Goal: Information Seeking & Learning: Learn about a topic

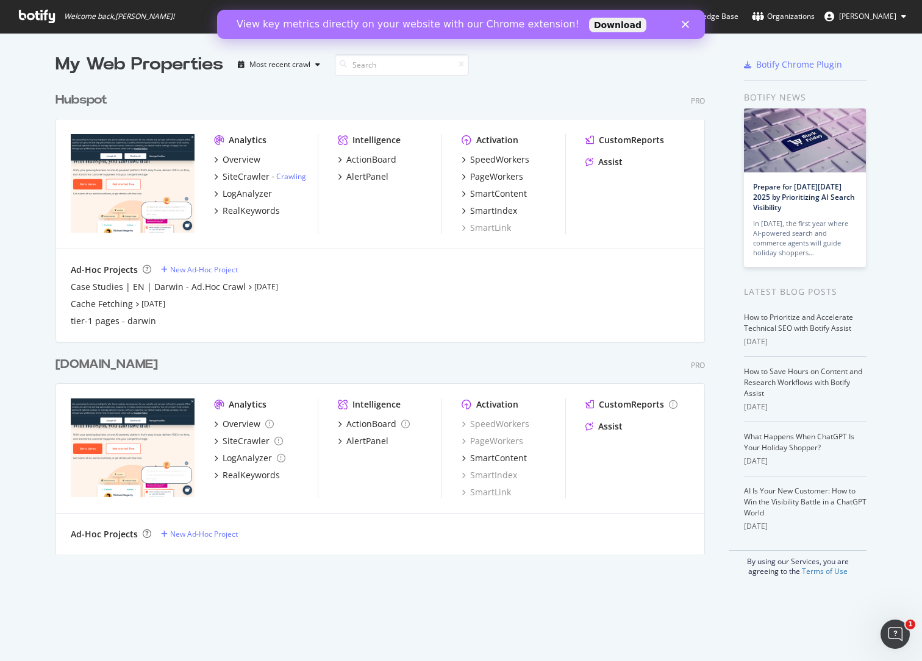
click at [685, 21] on icon "Close" at bounding box center [684, 24] width 7 height 7
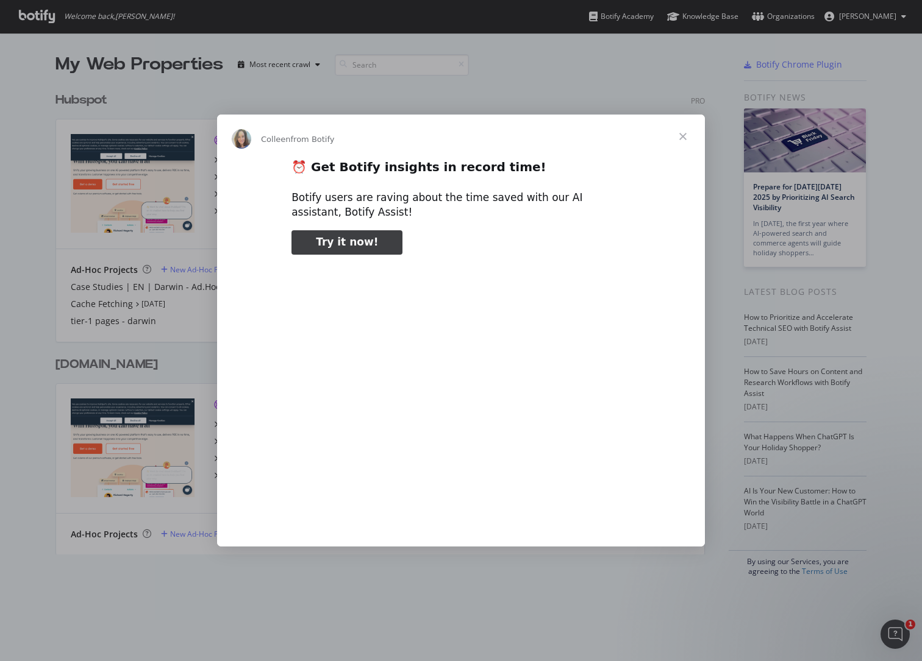
click at [683, 132] on span "Close" at bounding box center [683, 137] width 44 height 44
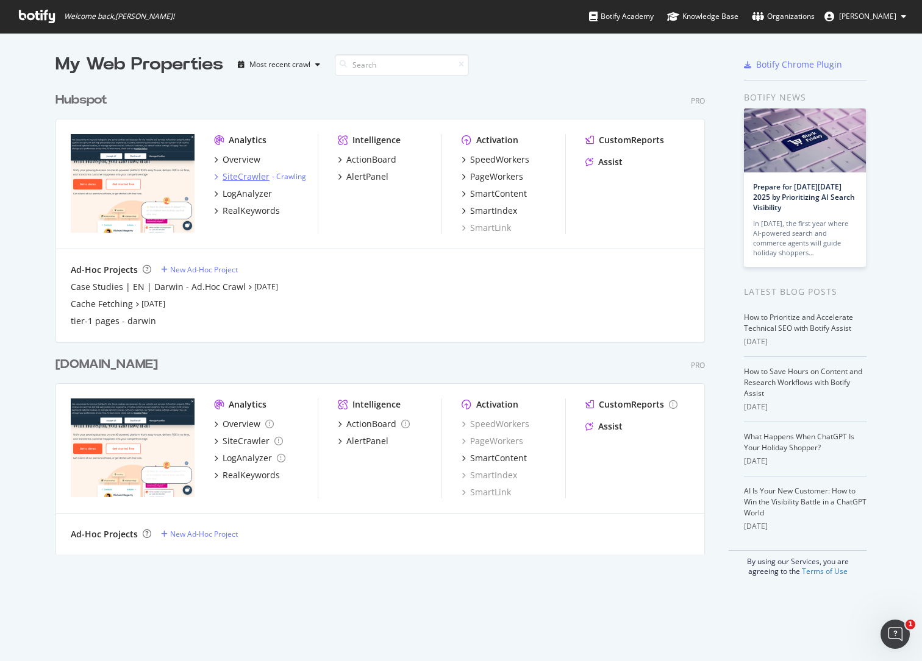
click at [219, 176] on div "SiteCrawler - Crawling" at bounding box center [260, 177] width 92 height 12
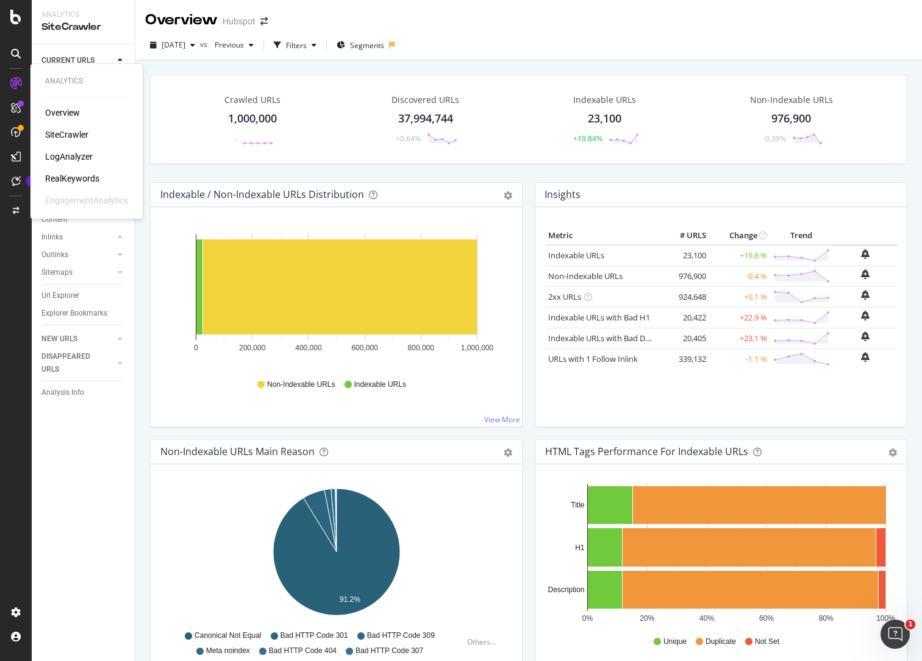
click at [68, 154] on div "LogAnalyzer" at bounding box center [69, 157] width 48 height 12
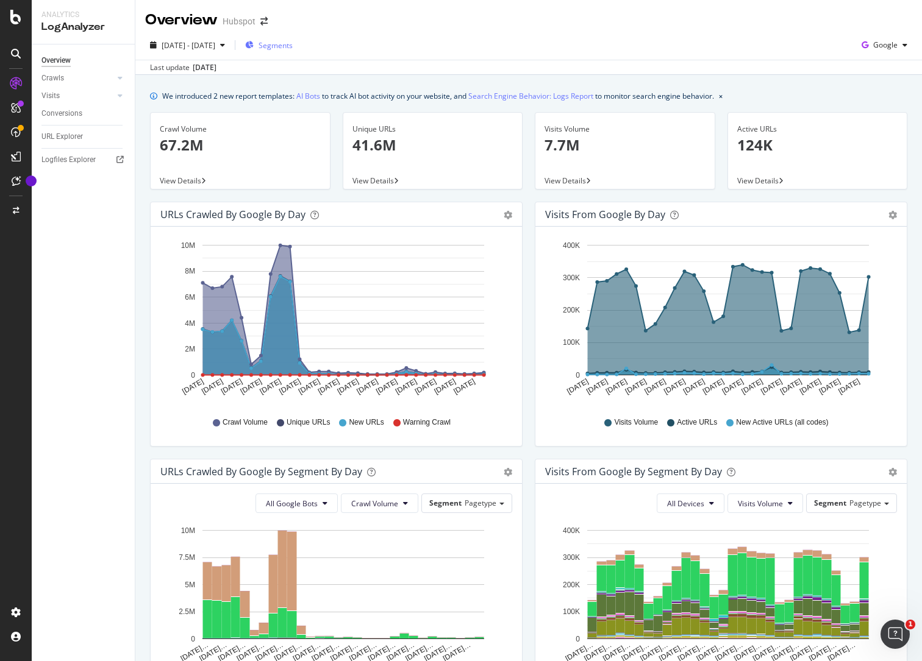
click at [293, 53] on div "Segments" at bounding box center [269, 45] width 48 height 18
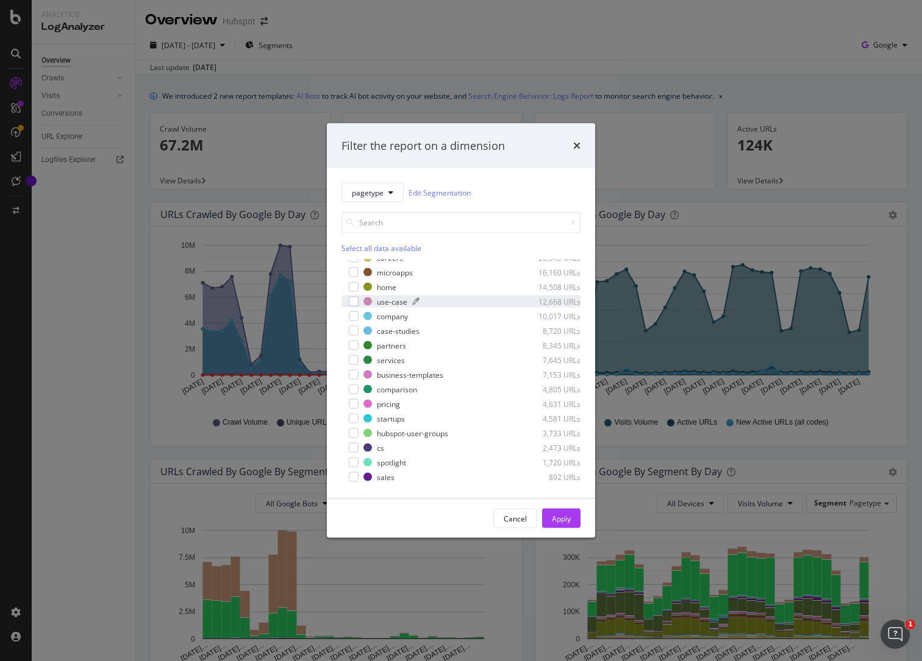
scroll to position [101, 0]
click at [351, 371] on div "modal" at bounding box center [354, 373] width 10 height 10
click at [557, 521] on div "Apply" at bounding box center [561, 518] width 19 height 10
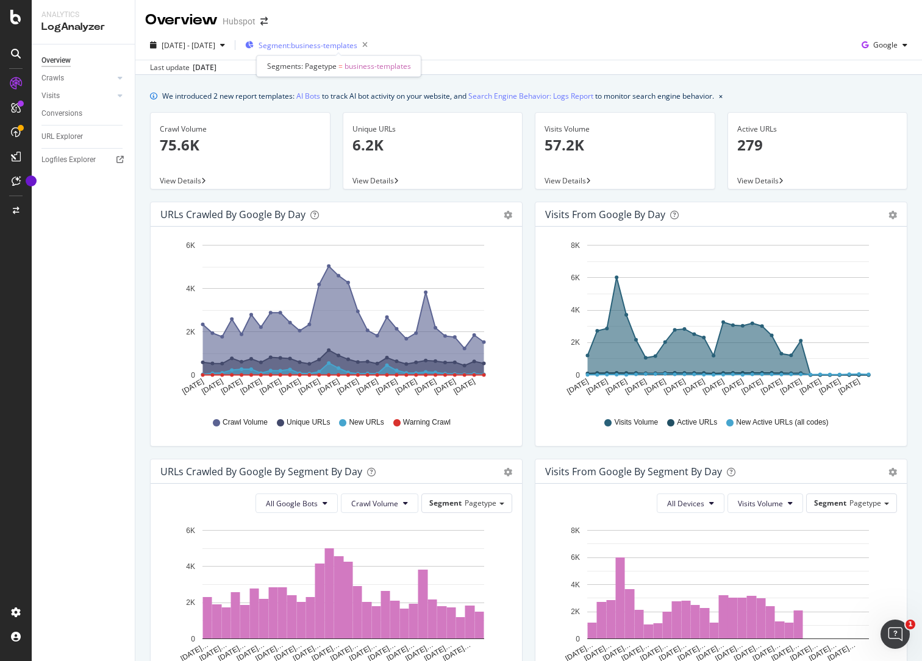
click at [318, 43] on span "Segment: business-templates" at bounding box center [307, 45] width 99 height 10
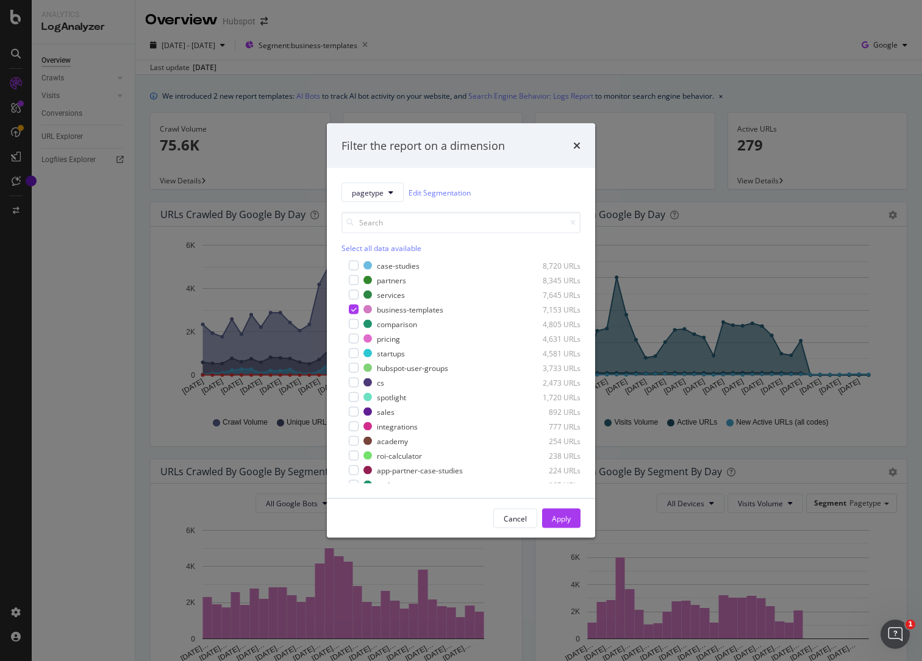
scroll to position [205, 0]
click at [582, 143] on div "Filter the report on a dimension" at bounding box center [461, 145] width 268 height 45
click at [577, 142] on icon "times" at bounding box center [576, 146] width 7 height 10
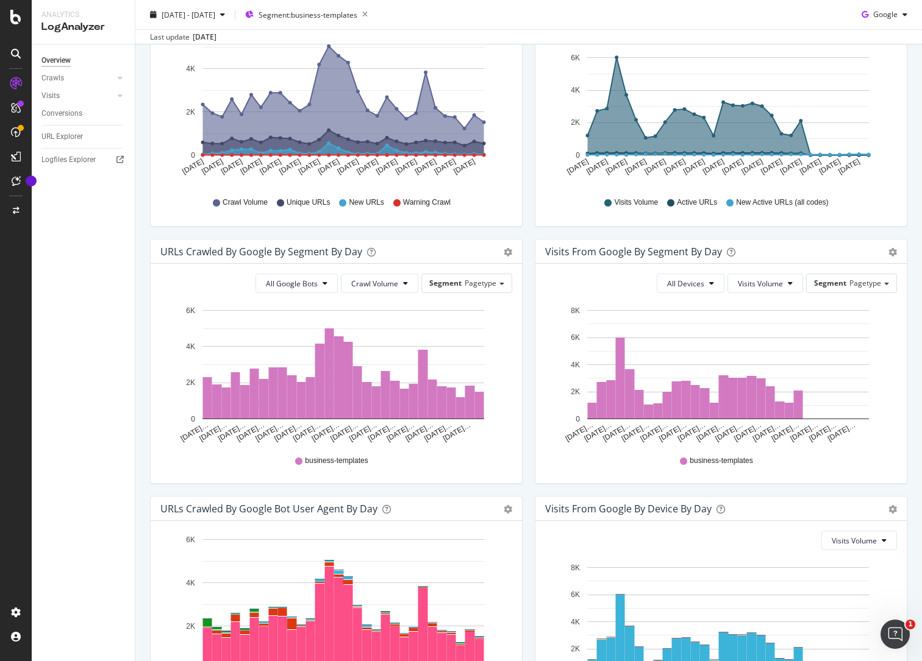
scroll to position [221, 0]
drag, startPoint x: 572, startPoint y: 252, endPoint x: 650, endPoint y: 251, distance: 77.4
click at [650, 250] on div "Visits from Google By Segment By Day" at bounding box center [633, 251] width 177 height 12
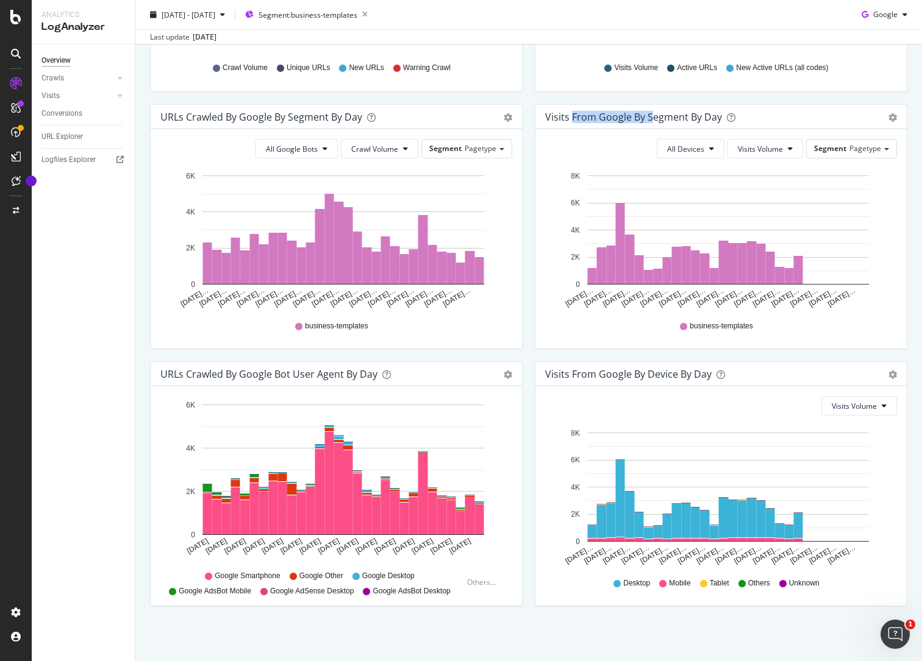
scroll to position [0, 0]
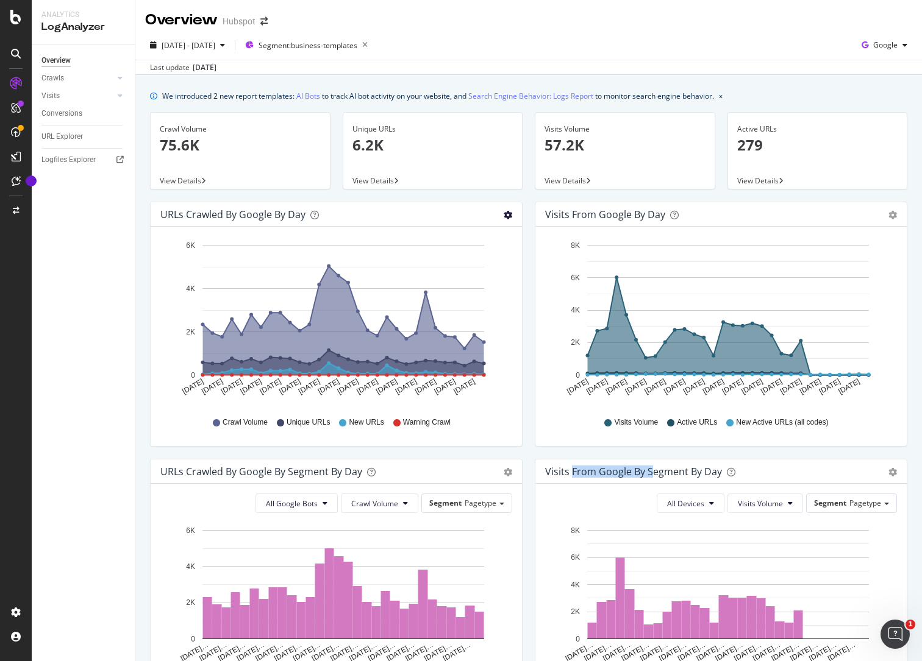
click at [510, 215] on icon "gear" at bounding box center [507, 215] width 9 height 9
click at [507, 216] on icon "gear" at bounding box center [507, 215] width 9 height 9
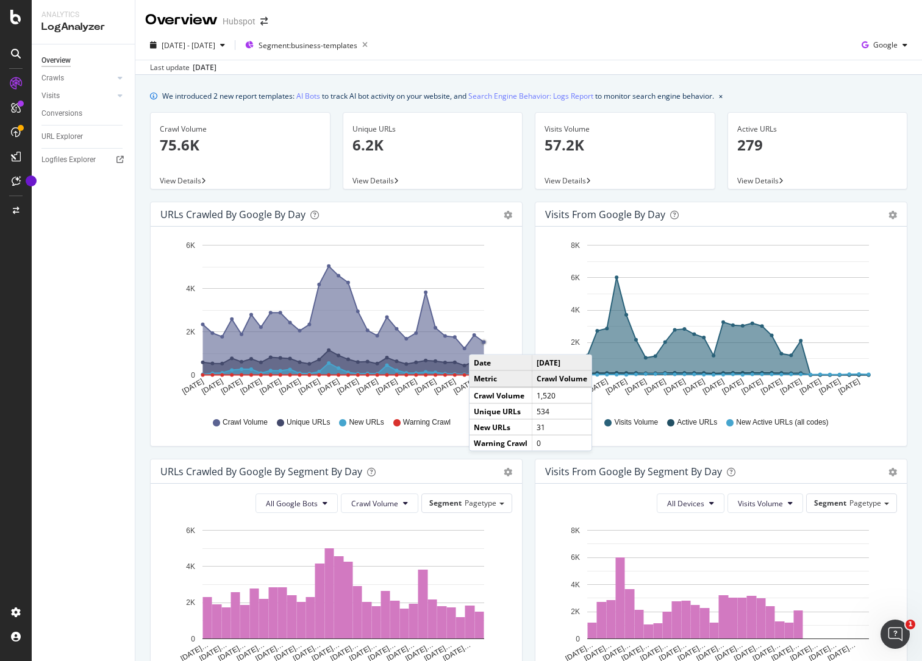
click at [482, 343] on circle "A chart." at bounding box center [484, 342] width 4 height 4
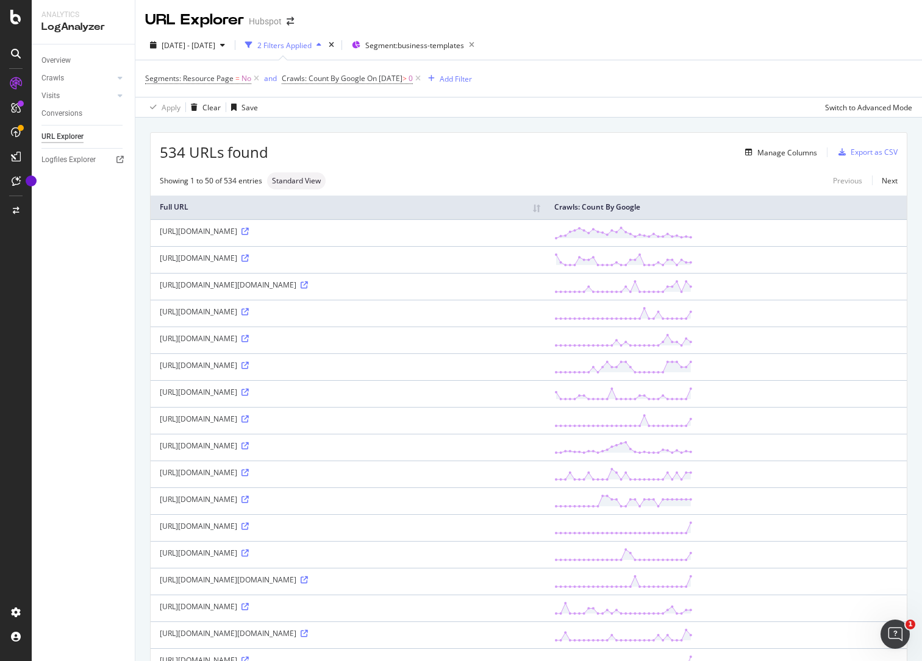
drag, startPoint x: 576, startPoint y: 115, endPoint x: 571, endPoint y: 118, distance: 6.6
click at [576, 114] on div "Apply Clear Save Switch to Advanced Mode" at bounding box center [528, 107] width 786 height 20
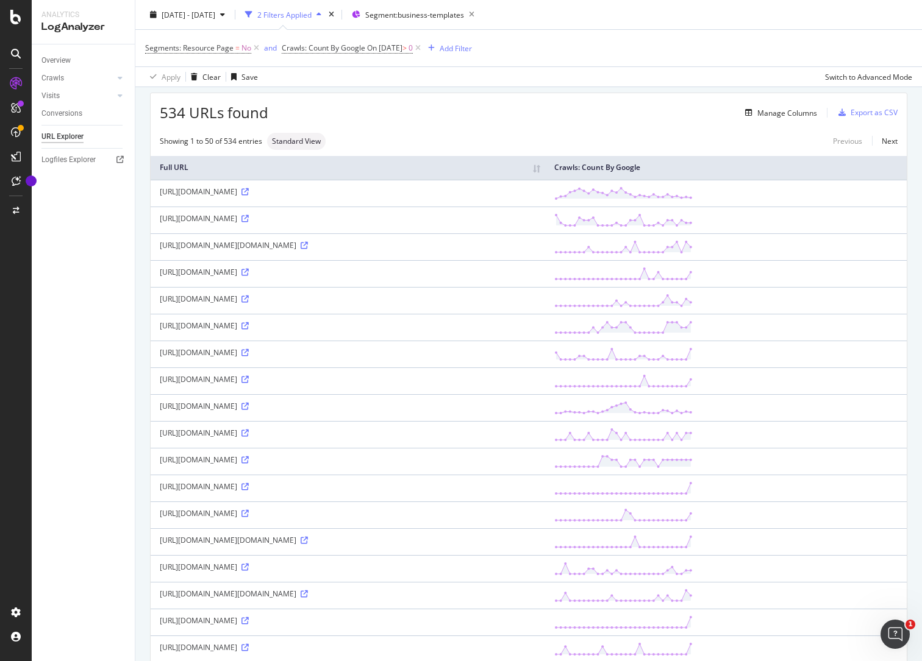
scroll to position [44, 0]
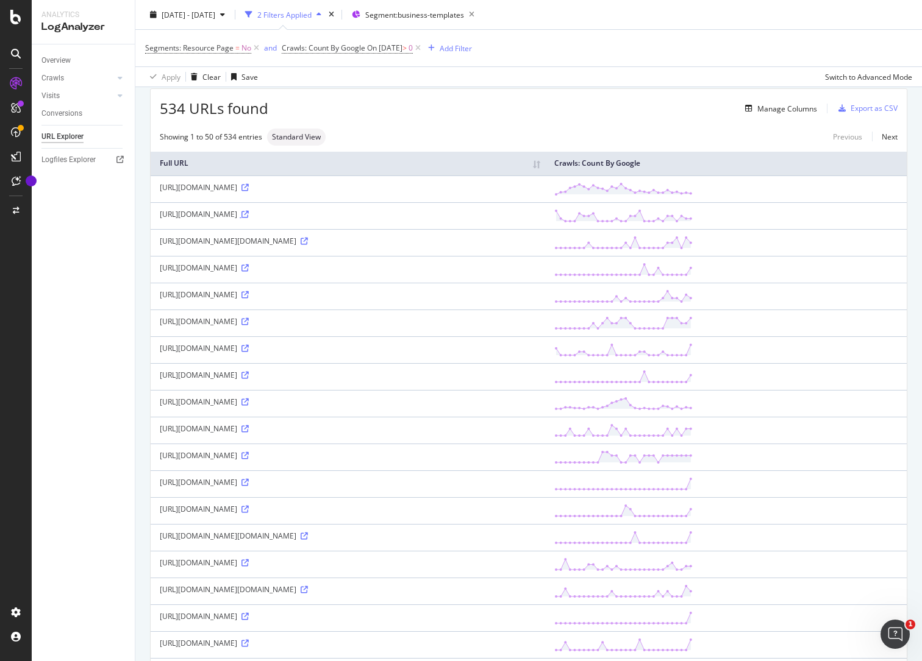
click at [249, 211] on icon at bounding box center [244, 214] width 7 height 7
click at [249, 272] on icon at bounding box center [244, 268] width 7 height 7
click at [469, 327] on div "https://www.hubspot.com/business-templates/action-plan-template?hubs_post-cta=i…" at bounding box center [348, 321] width 376 height 10
click at [249, 326] on icon at bounding box center [244, 321] width 7 height 7
click at [773, 111] on div "Manage Columns" at bounding box center [787, 109] width 60 height 10
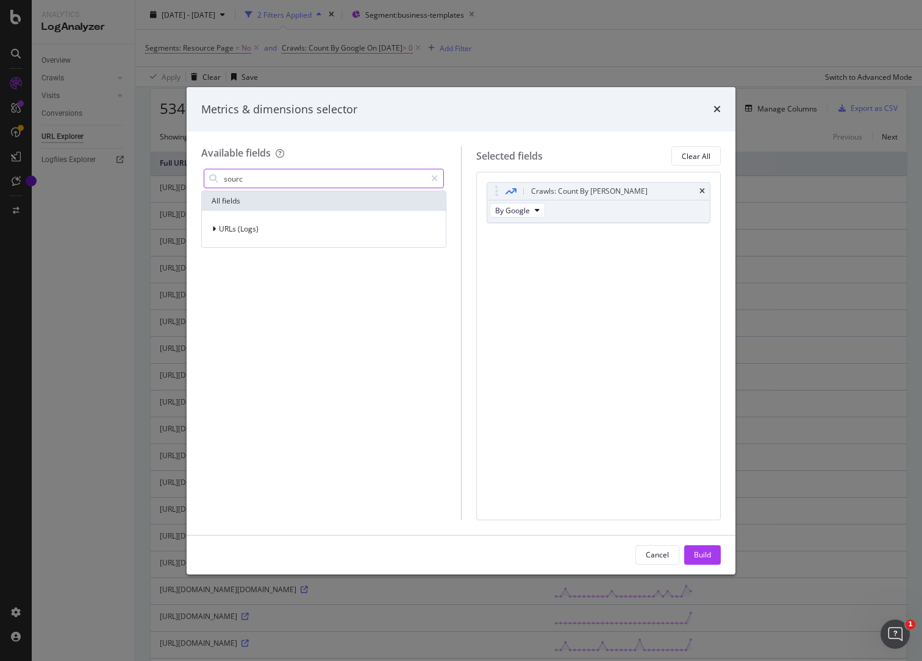
type input "source"
drag, startPoint x: 254, startPoint y: 179, endPoint x: 202, endPoint y: 171, distance: 52.9
click at [202, 172] on div "source" at bounding box center [323, 178] width 245 height 24
click at [716, 110] on icon "times" at bounding box center [716, 109] width 7 height 10
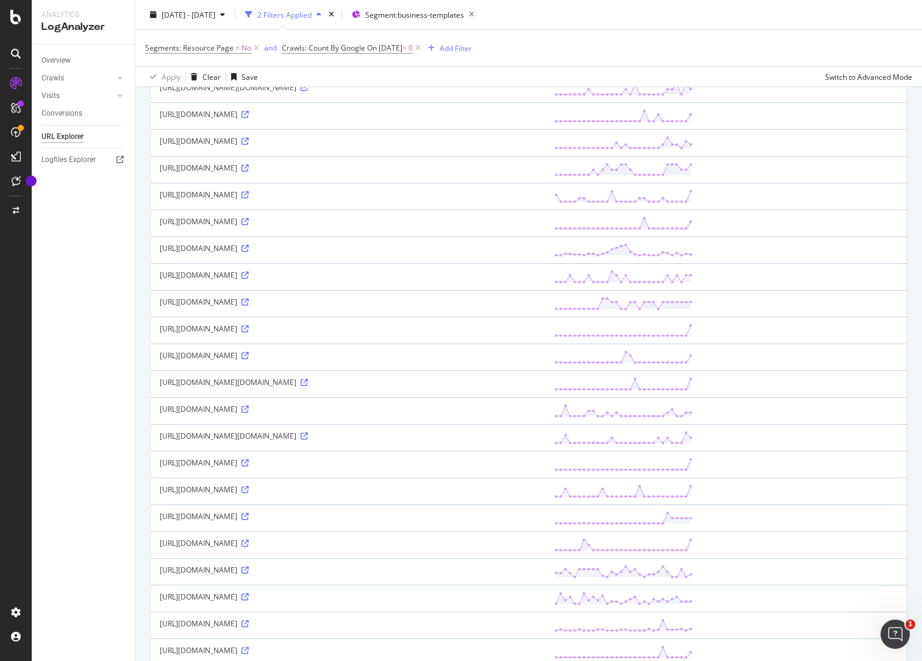
scroll to position [203, 0]
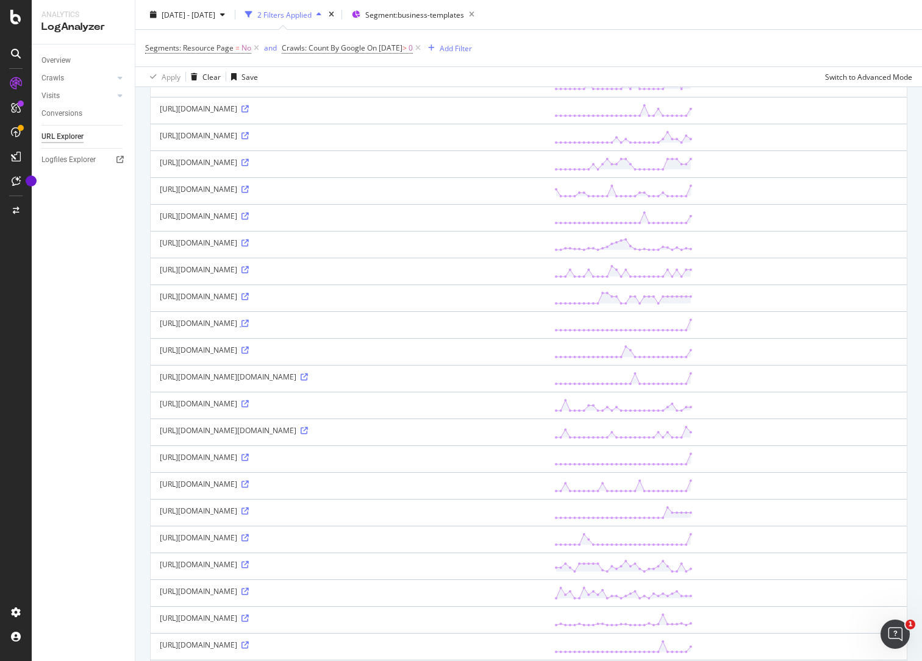
click at [249, 327] on icon at bounding box center [244, 323] width 7 height 7
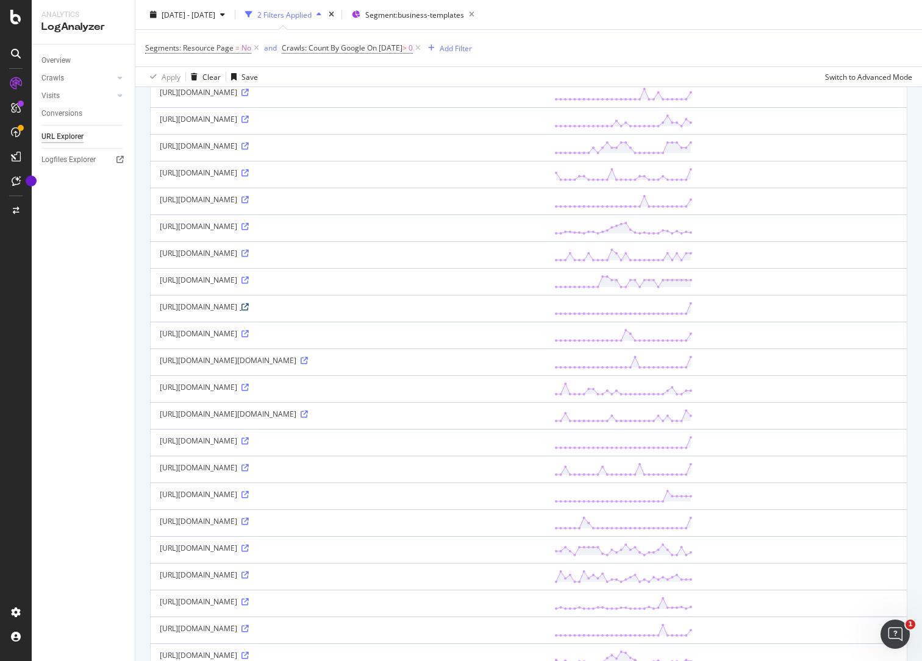
scroll to position [221, 0]
click at [249, 336] on icon at bounding box center [244, 332] width 7 height 7
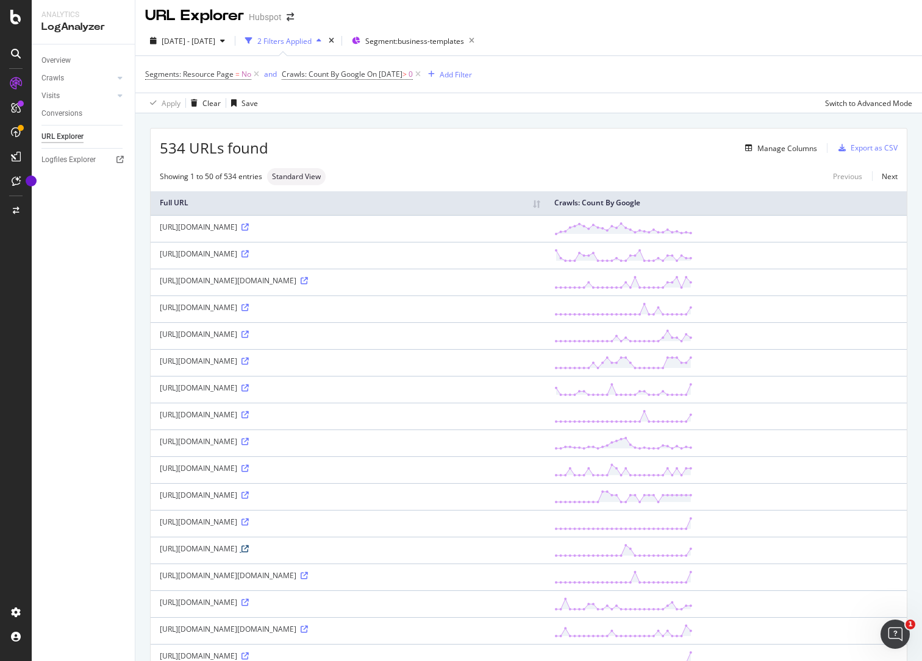
scroll to position [0, 0]
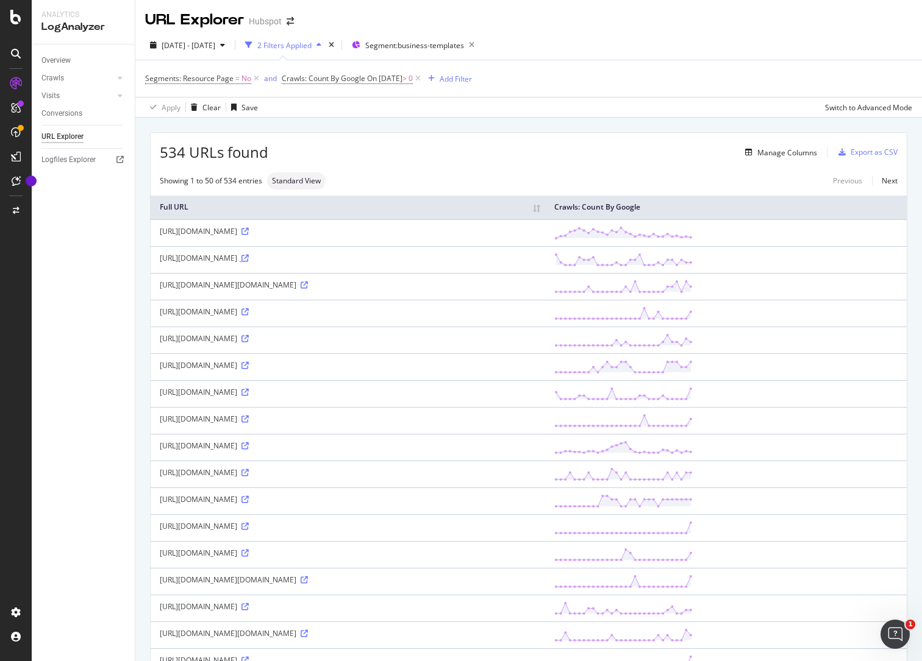
click at [249, 255] on icon at bounding box center [244, 258] width 7 height 7
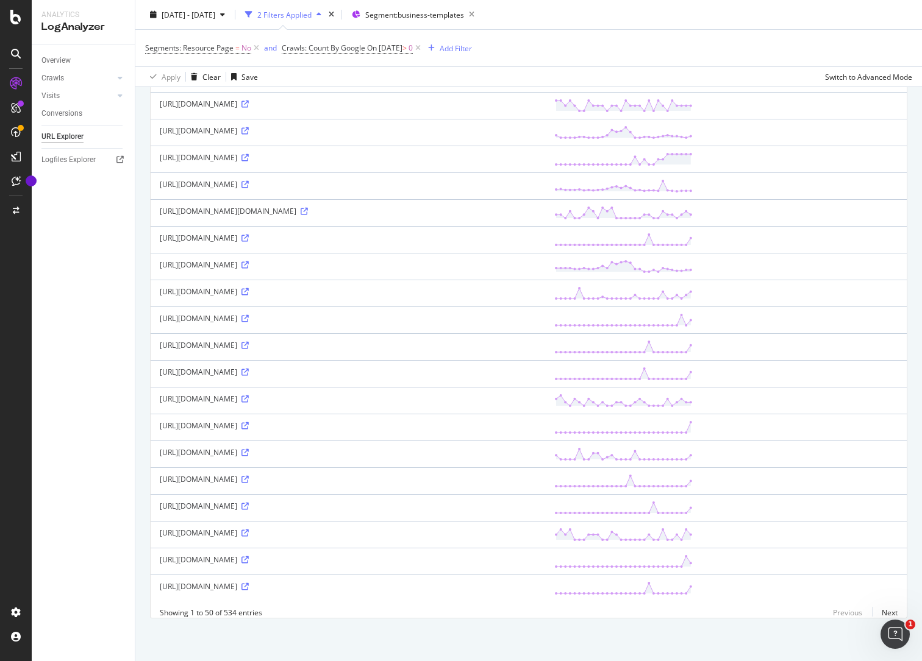
scroll to position [1017, 0]
click at [241, 322] on icon at bounding box center [244, 318] width 7 height 7
click at [249, 422] on icon at bounding box center [244, 425] width 7 height 7
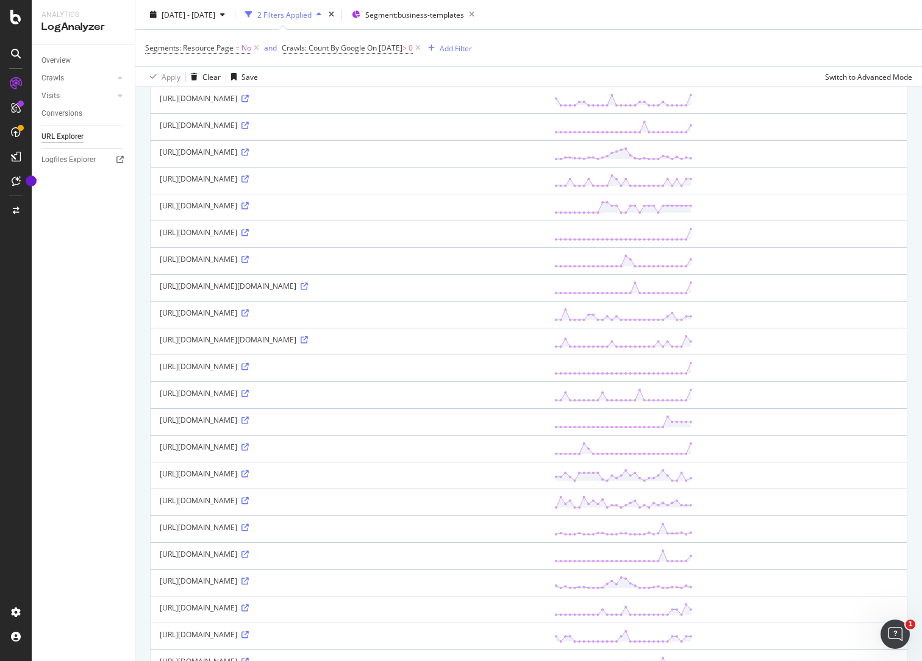
scroll to position [0, 0]
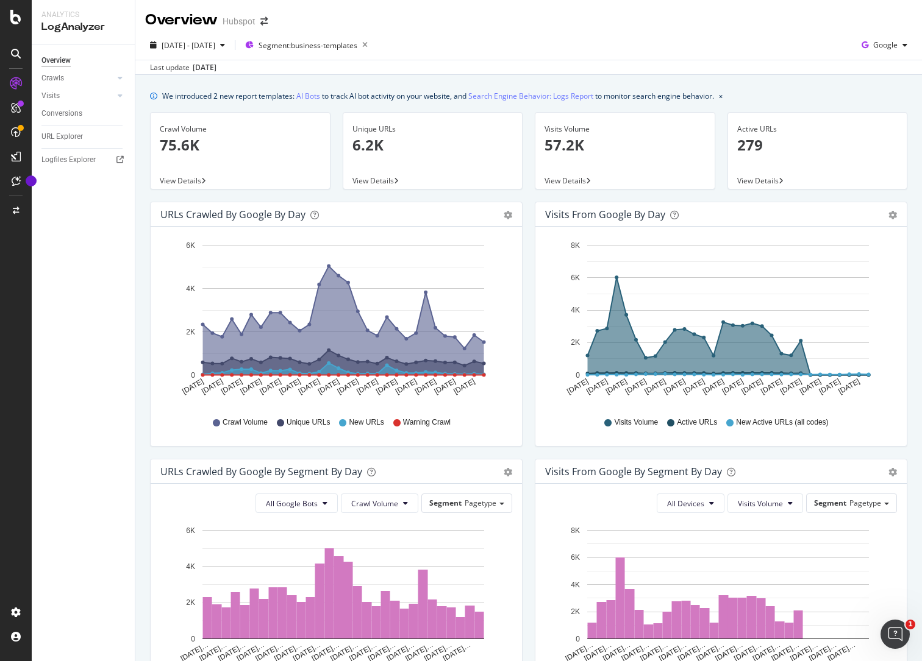
drag, startPoint x: 62, startPoint y: 138, endPoint x: 40, endPoint y: 140, distance: 22.0
click at [62, 138] on div "URL Explorer" at bounding box center [61, 136] width 41 height 13
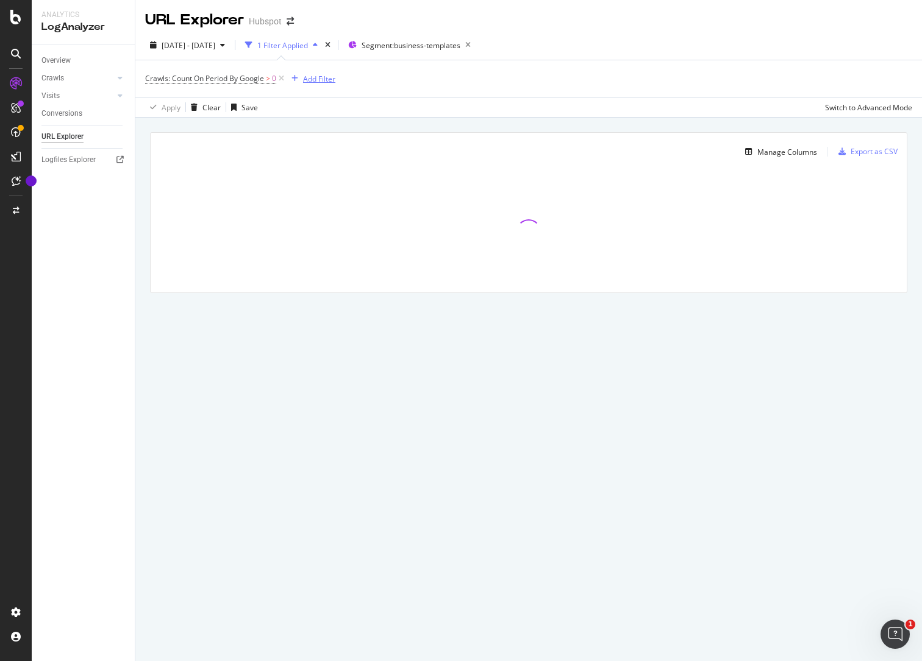
click at [321, 78] on div "Add Filter" at bounding box center [319, 79] width 32 height 10
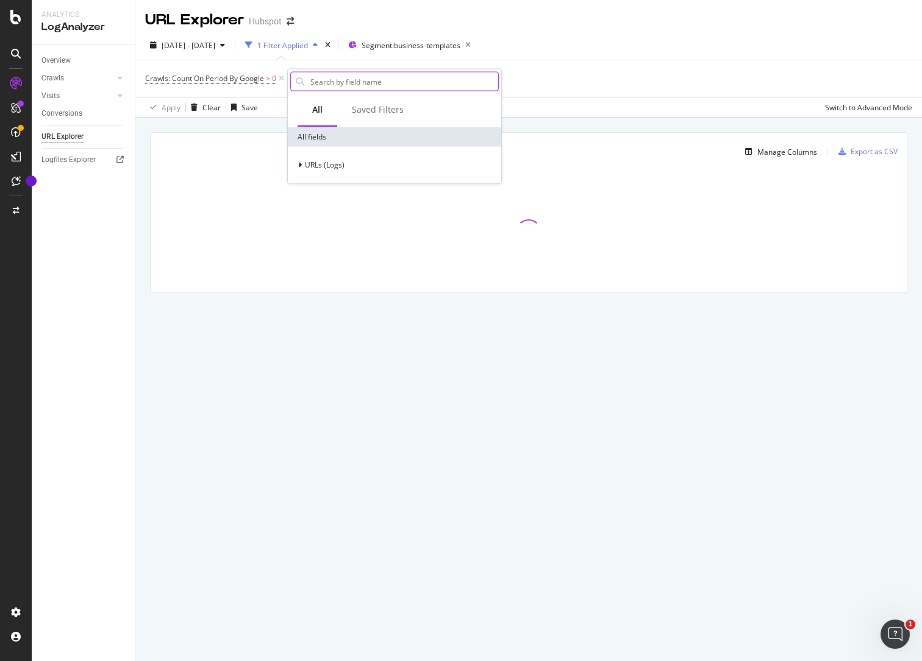
click at [376, 83] on input "text" at bounding box center [403, 82] width 189 height 18
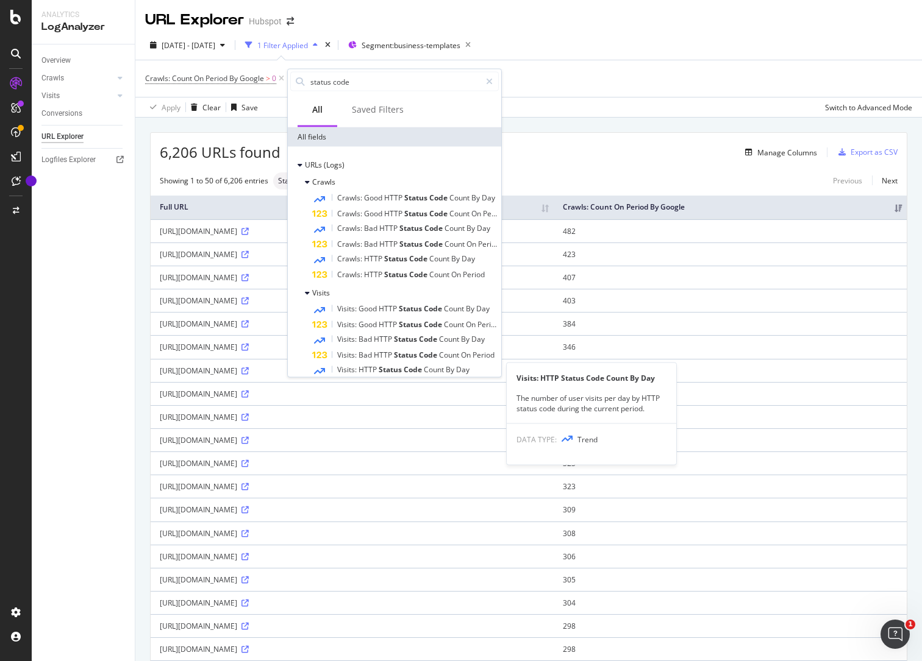
type input "status code"
click at [375, 368] on span "HTTP" at bounding box center [368, 370] width 20 height 10
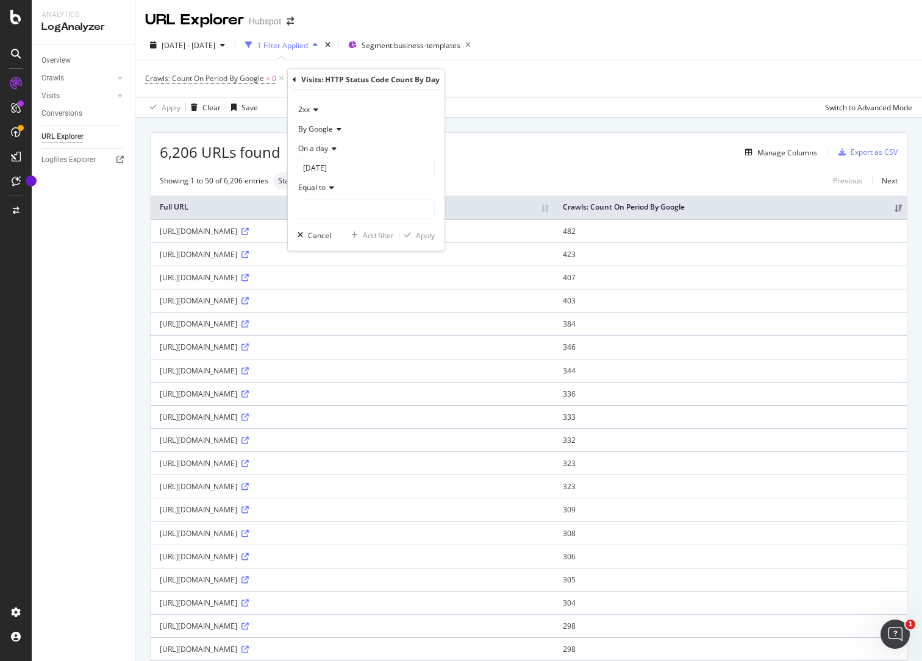
click at [318, 107] on icon at bounding box center [314, 109] width 9 height 7
click at [314, 169] on span "4xx" at bounding box center [310, 166] width 12 height 10
click at [336, 149] on icon at bounding box center [332, 148] width 9 height 7
click at [383, 148] on div "On a day" at bounding box center [365, 149] width 137 height 20
click at [327, 205] on input "number" at bounding box center [365, 210] width 137 height 20
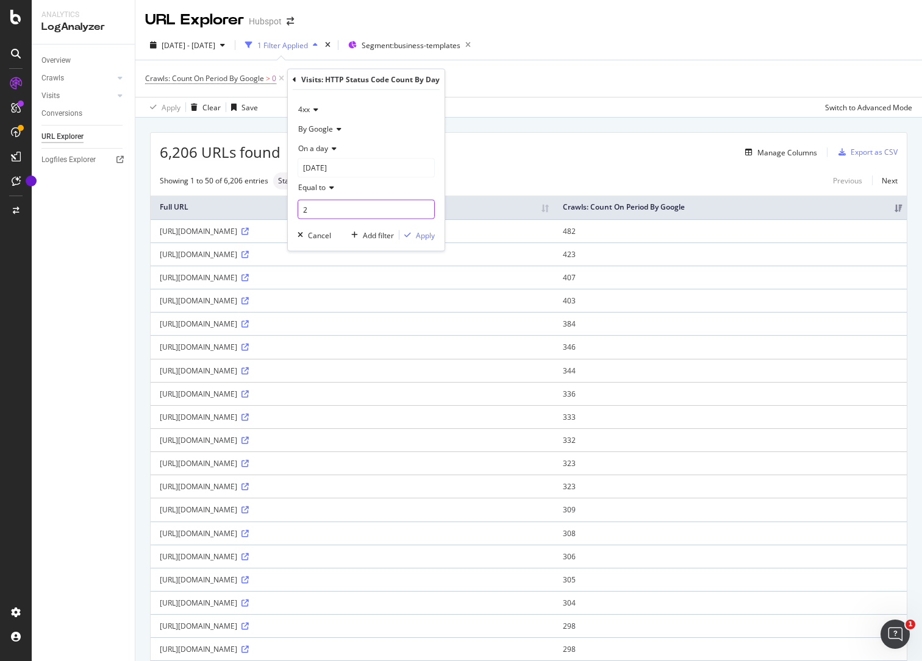
type input "1"
click at [400, 212] on input "number" at bounding box center [365, 210] width 137 height 20
click at [340, 126] on icon at bounding box center [337, 129] width 9 height 7
click at [380, 122] on div "By Google" at bounding box center [365, 129] width 137 height 20
click at [318, 186] on span "Equal to" at bounding box center [311, 187] width 27 height 10
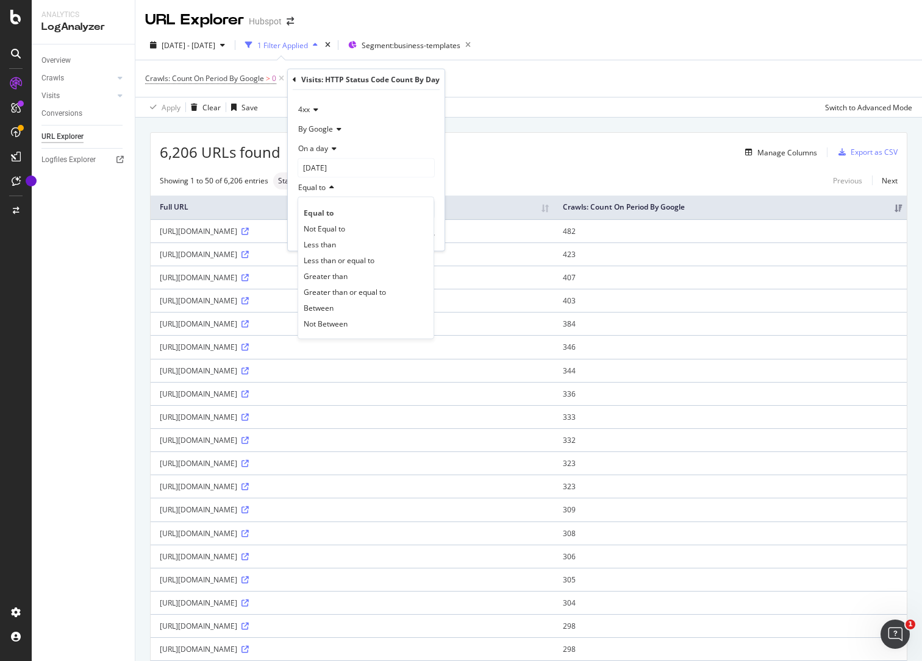
click at [328, 224] on span "Not Equal to" at bounding box center [324, 228] width 41 height 10
click at [329, 210] on input "number" at bounding box center [365, 210] width 137 height 20
type input "0"
click at [438, 237] on div "4xx By Google On a day 2025-08-24 Not Equal to 0 Cancel Add filter Apply" at bounding box center [366, 170] width 157 height 161
click at [432, 235] on div "Apply" at bounding box center [425, 235] width 19 height 10
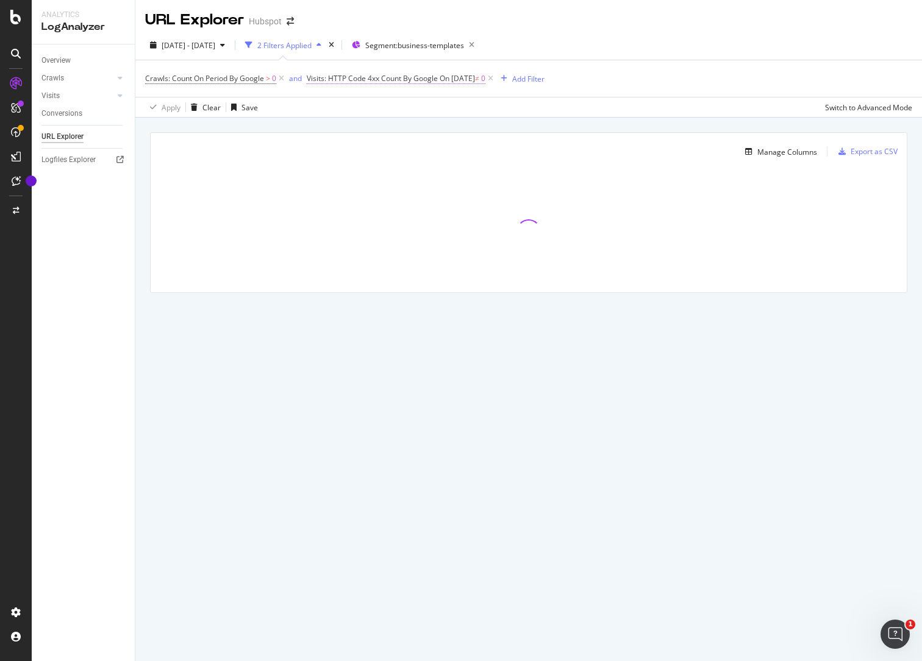
click at [461, 80] on span "On 2025-08-24" at bounding box center [456, 78] width 35 height 10
click at [367, 161] on input "2025-08-24" at bounding box center [386, 167] width 137 height 20
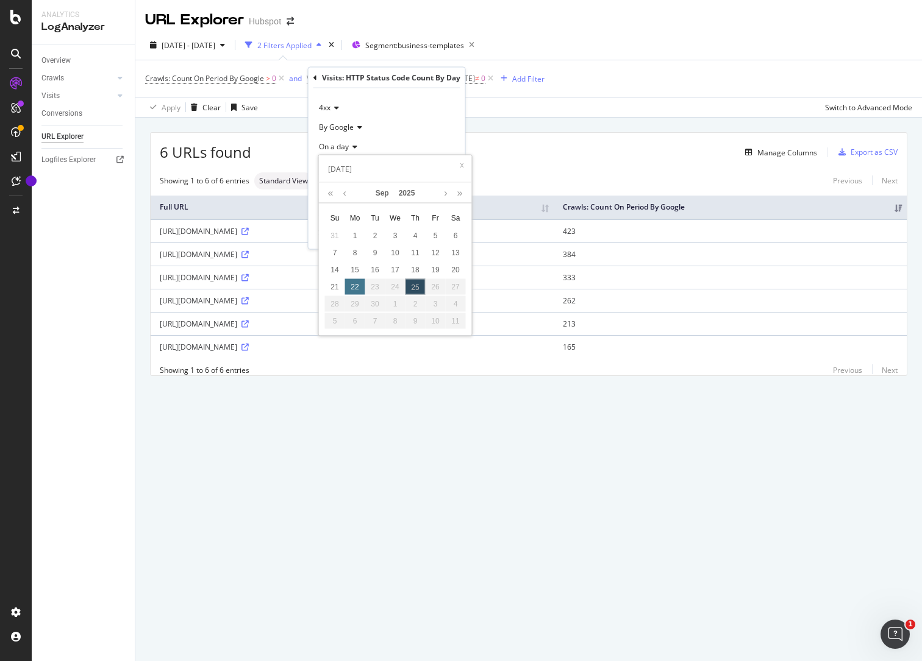
click at [353, 284] on div "22" at bounding box center [355, 287] width 20 height 16
click at [688, 95] on div "Crawls: Count On Period By Google > 0 and Visits: HTTP Code 4xx Count By Google…" at bounding box center [528, 78] width 767 height 37
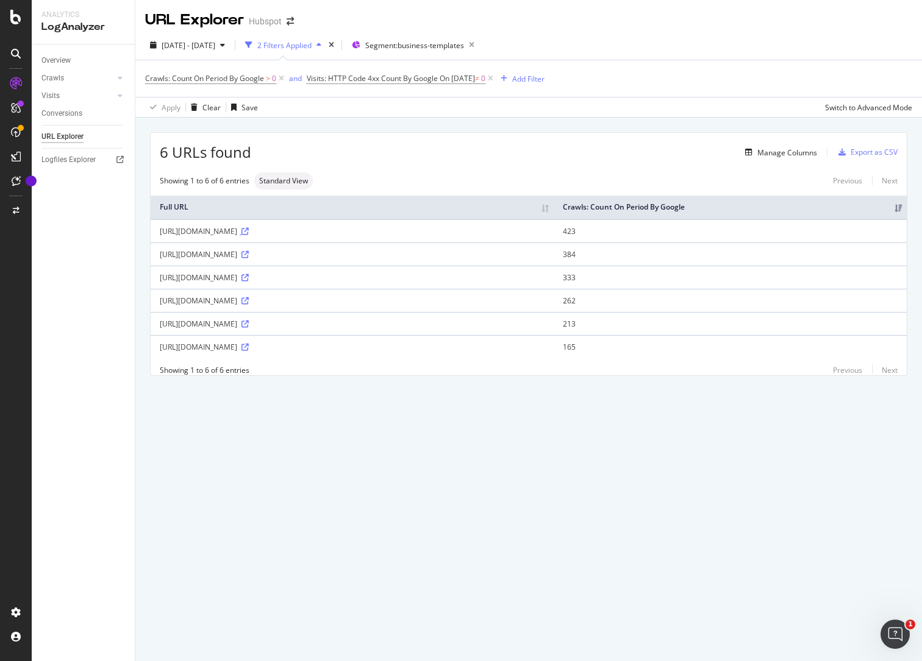
click at [249, 228] on icon at bounding box center [244, 231] width 7 height 7
click at [429, 82] on span "Visits: HTTP Code 4xx Count By Google" at bounding box center [372, 78] width 131 height 10
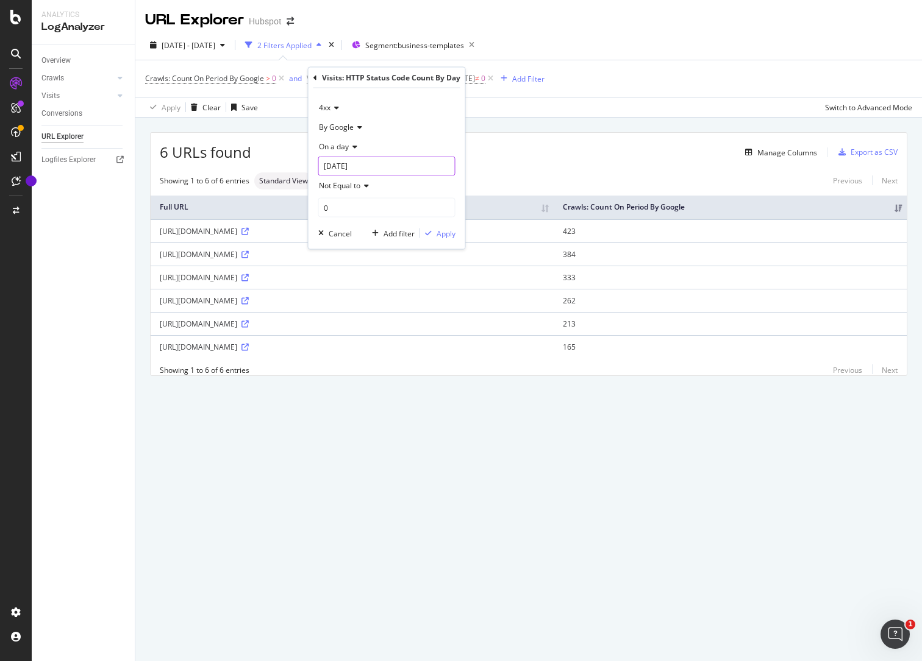
click at [366, 164] on input "2025-08-24" at bounding box center [386, 167] width 137 height 20
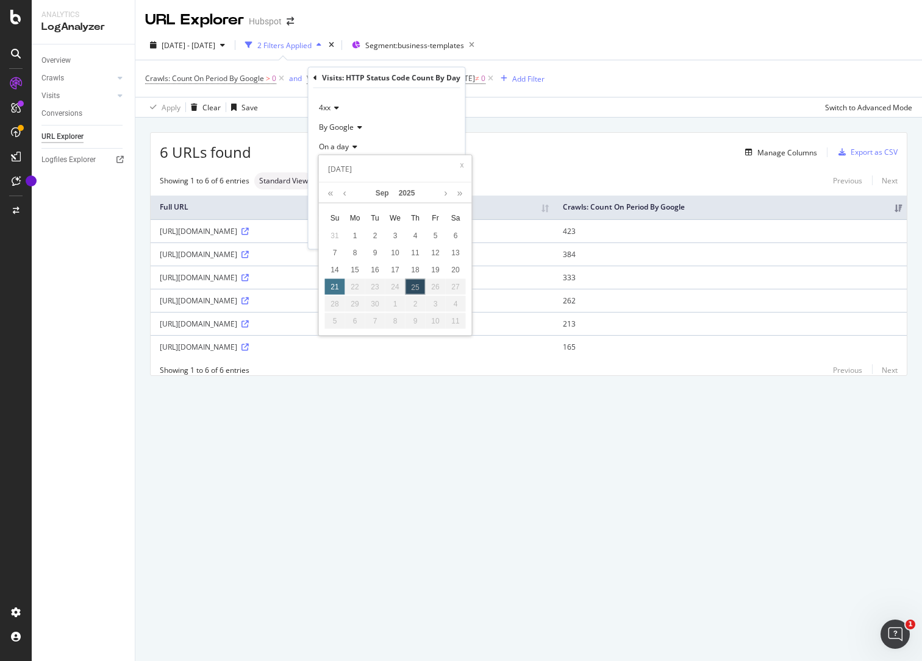
click at [343, 285] on div "21" at bounding box center [335, 287] width 20 height 16
type input "2025-09-21"
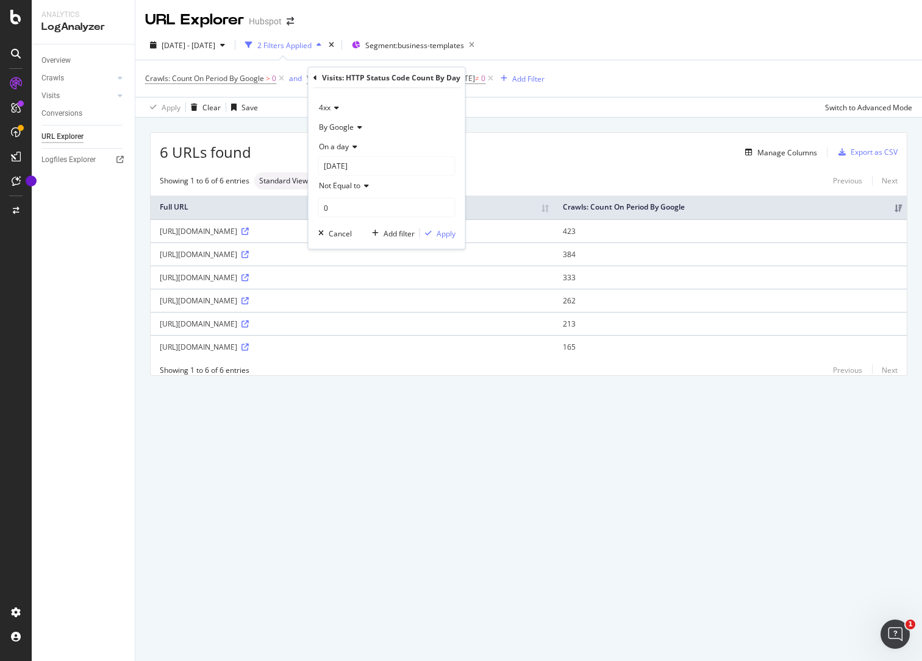
click at [361, 185] on icon at bounding box center [364, 185] width 9 height 7
drag, startPoint x: 352, startPoint y: 271, endPoint x: 354, endPoint y: 264, distance: 7.7
click at [352, 271] on span "Greater than" at bounding box center [346, 274] width 44 height 10
click at [443, 233] on div "Apply" at bounding box center [445, 233] width 19 height 10
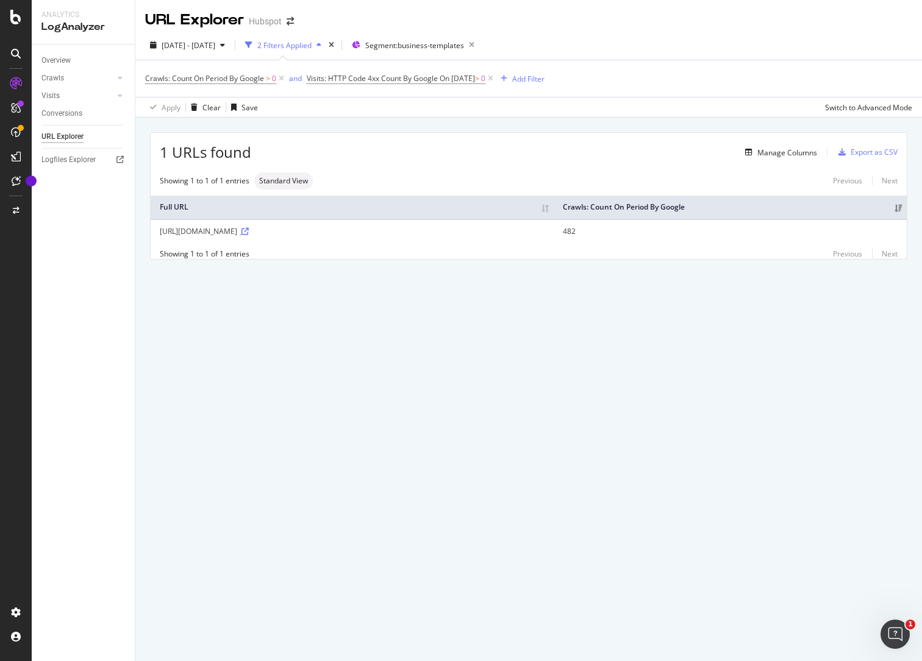
click at [249, 228] on icon at bounding box center [244, 231] width 7 height 7
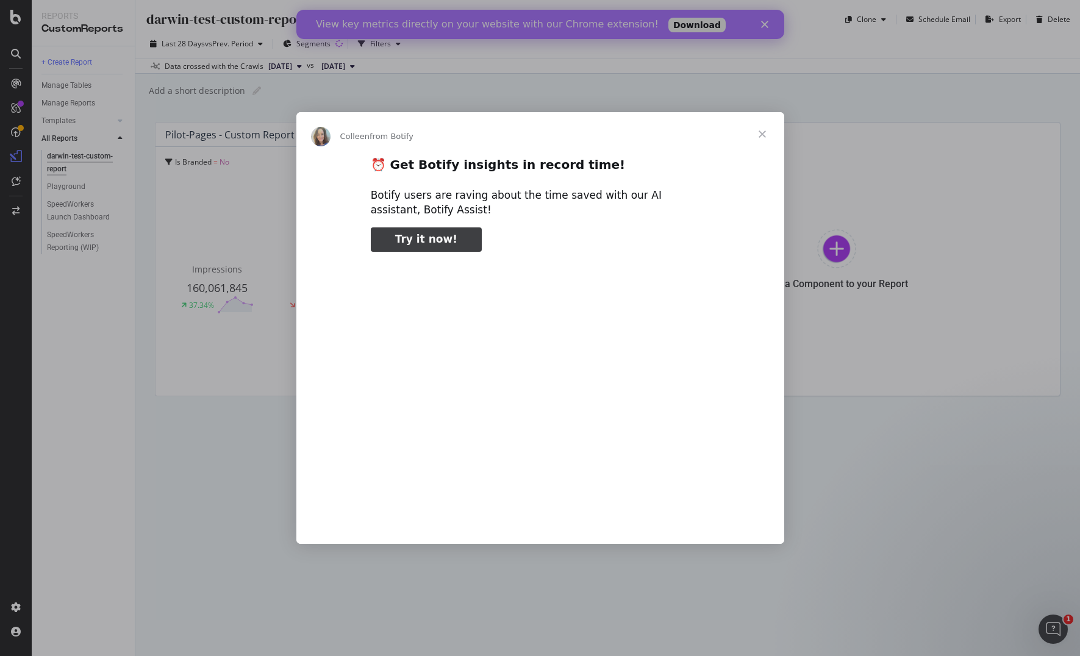
click at [764, 133] on span "Close" at bounding box center [762, 134] width 44 height 44
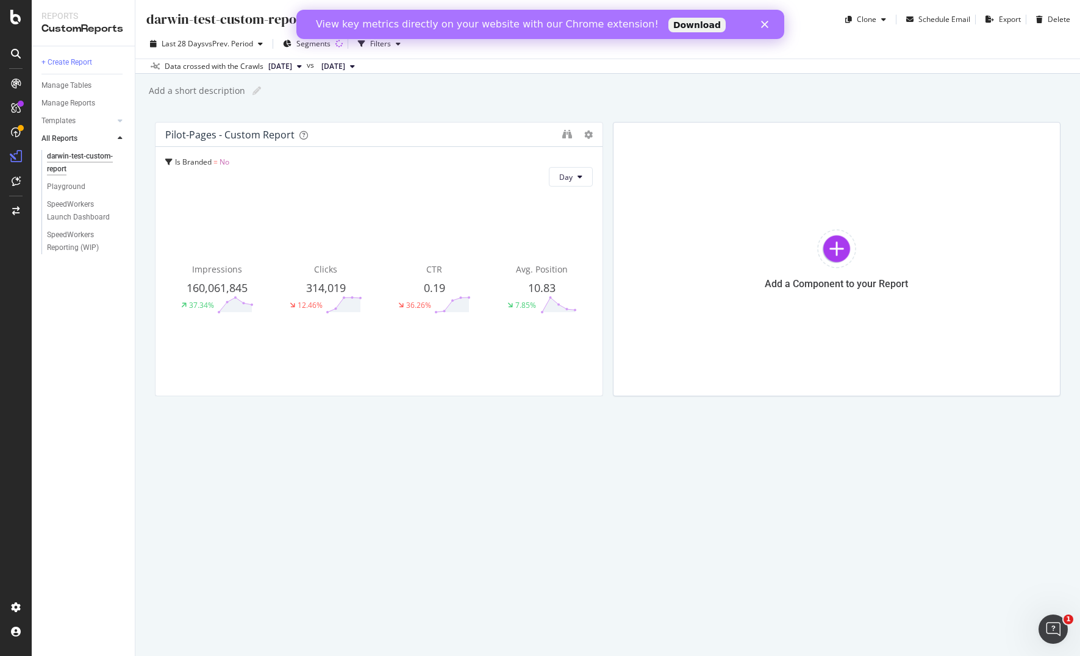
click at [767, 23] on div "Close" at bounding box center [766, 24] width 12 height 7
